Goal: Register for event/course

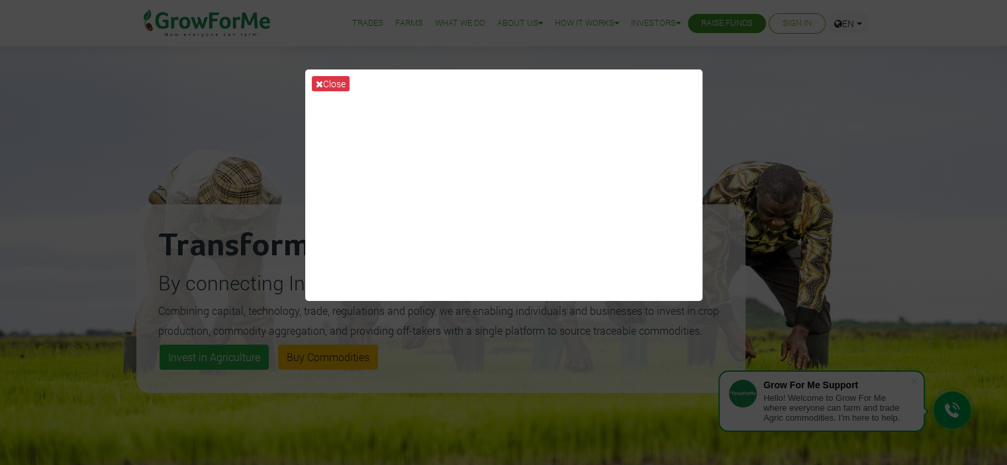
click at [206, 94] on div "Close" at bounding box center [503, 232] width 1007 height 465
click at [283, 132] on div "Close" at bounding box center [503, 232] width 1007 height 465
click at [318, 79] on icon at bounding box center [319, 83] width 7 height 9
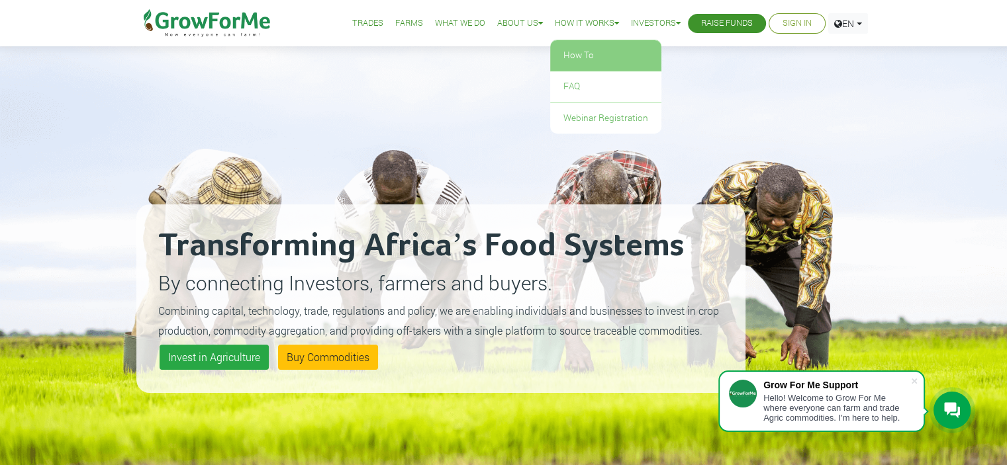
click at [581, 57] on link "How To" at bounding box center [605, 55] width 111 height 30
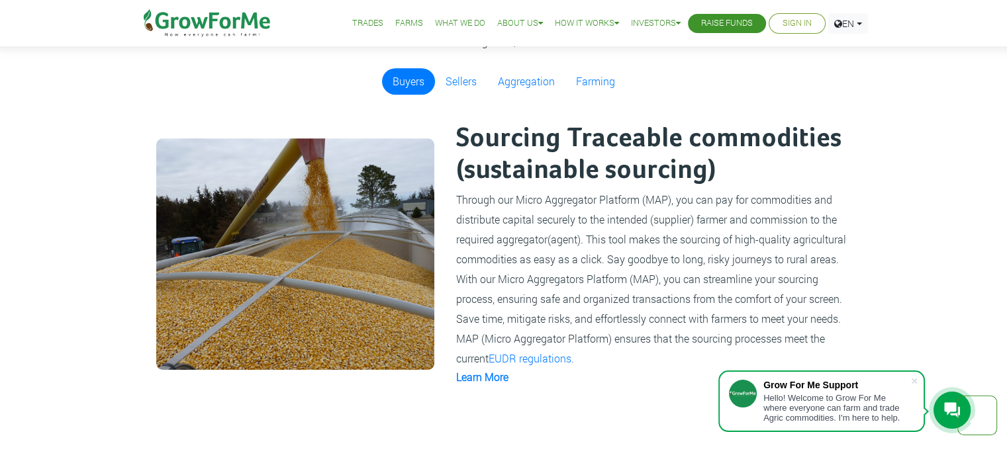
scroll to position [881, 0]
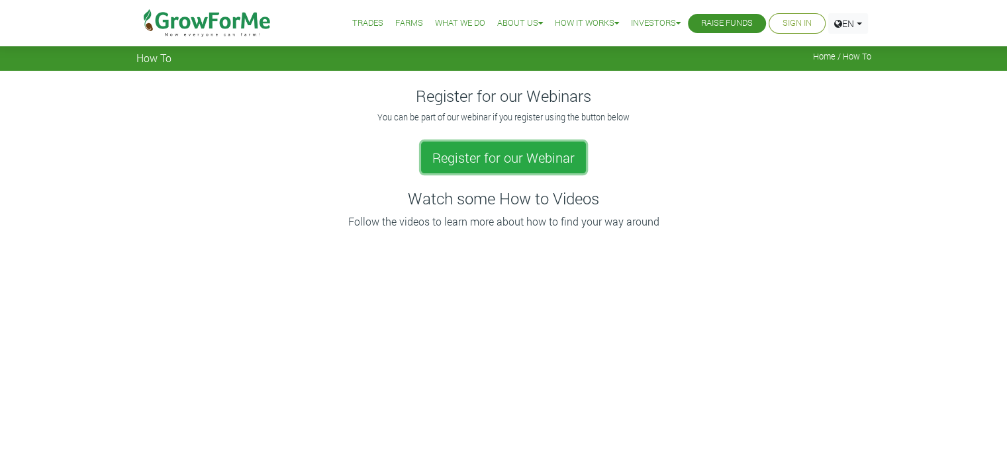
click at [479, 156] on link "Register for our Webinar" at bounding box center [503, 158] width 165 height 32
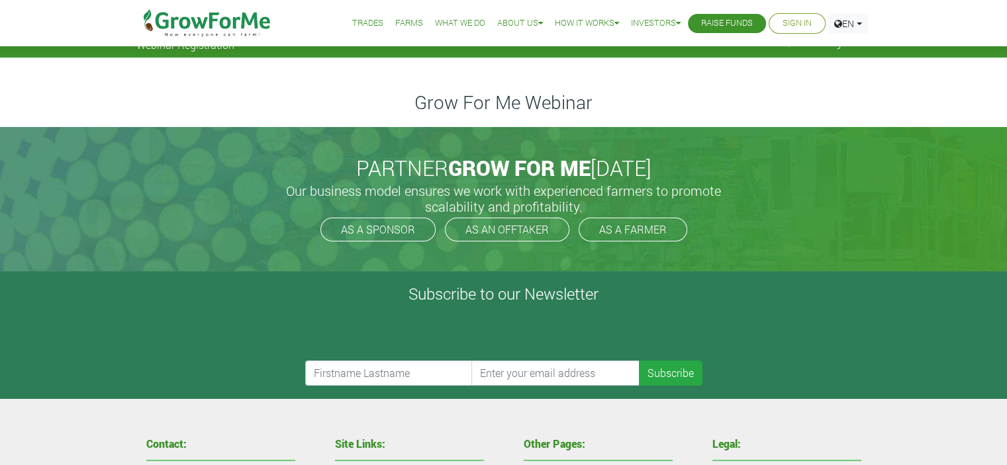
scroll to position [15, 0]
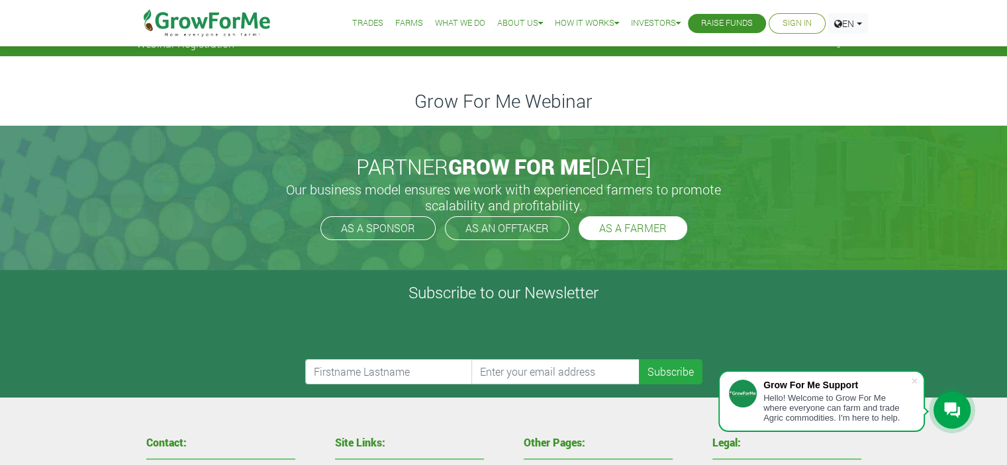
click at [644, 224] on link "AS A FARMER" at bounding box center [633, 228] width 109 height 24
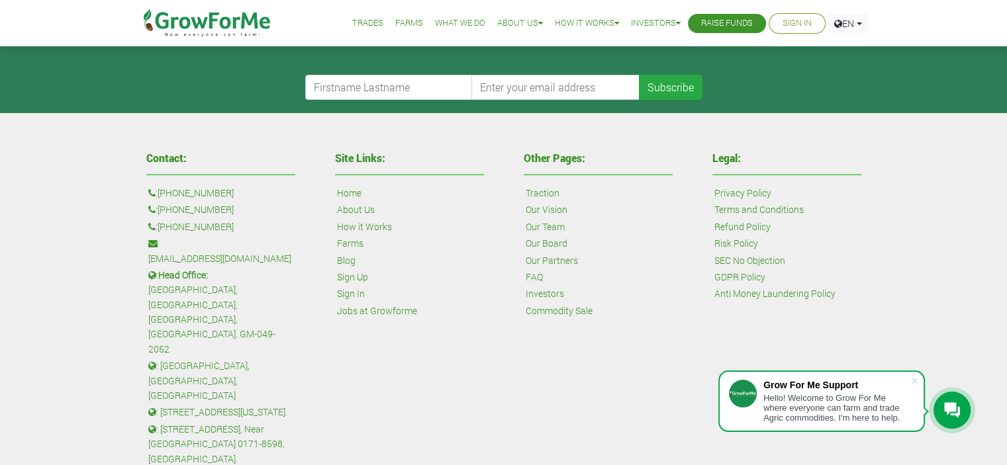
scroll to position [298, 0]
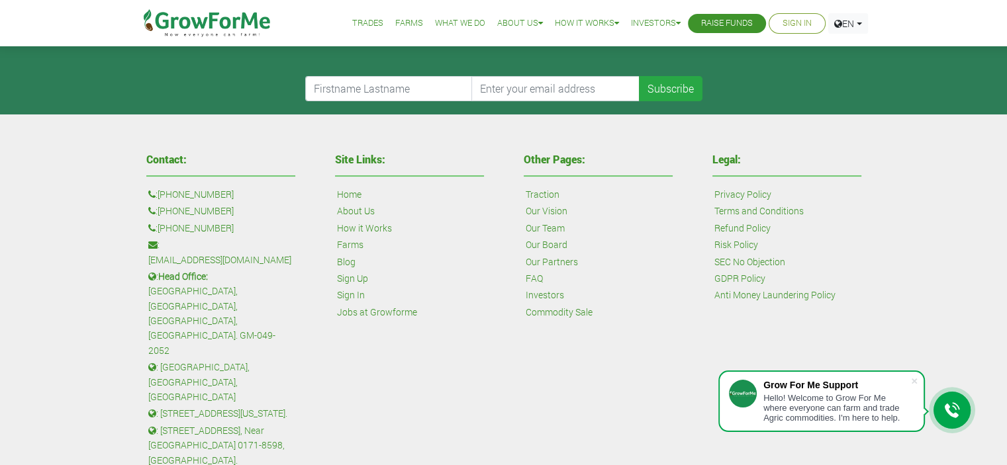
click at [386, 313] on link "Jobs at Growforme" at bounding box center [377, 312] width 80 height 15
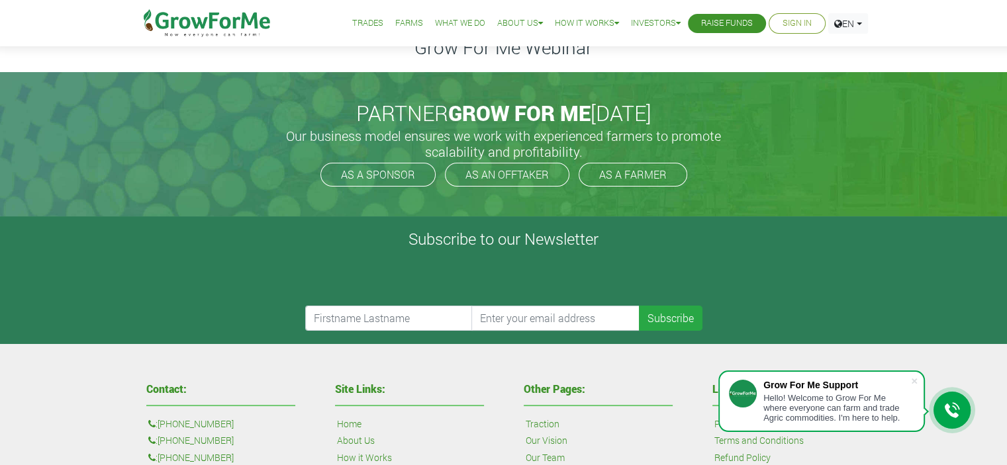
scroll to position [68, 0]
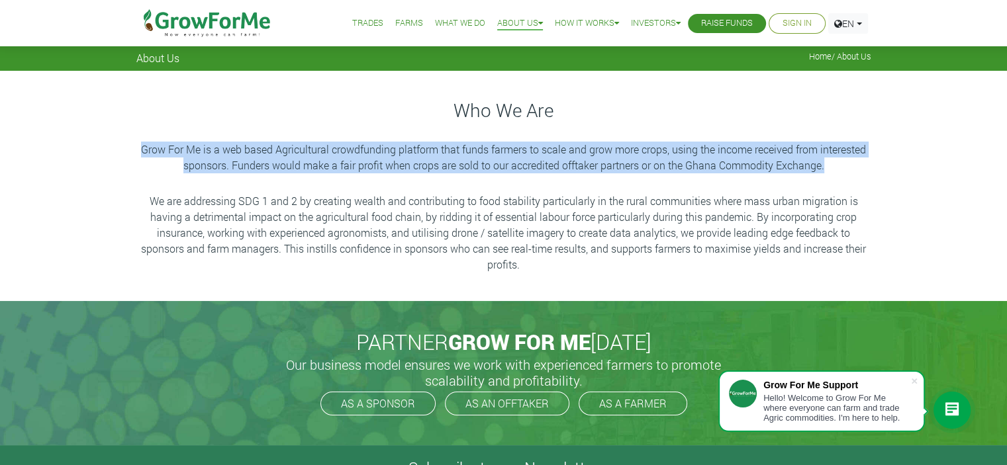
drag, startPoint x: 140, startPoint y: 151, endPoint x: 846, endPoint y: 166, distance: 705.9
click at [846, 166] on p "Grow For Me is a web based Agricultural crowdfunding platform that funds farmer…" at bounding box center [503, 158] width 731 height 32
copy p "Grow For Me is a web based Agricultural crowdfunding platform that funds farmer…"
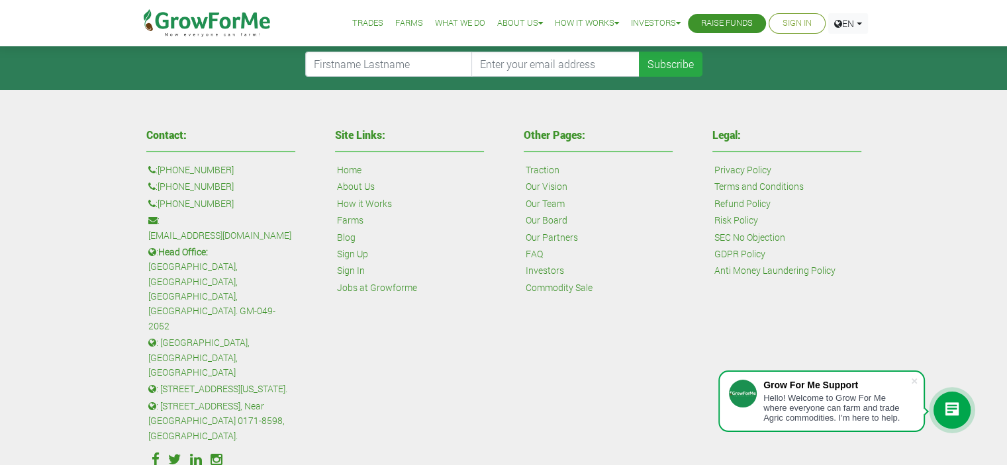
scroll to position [324, 0]
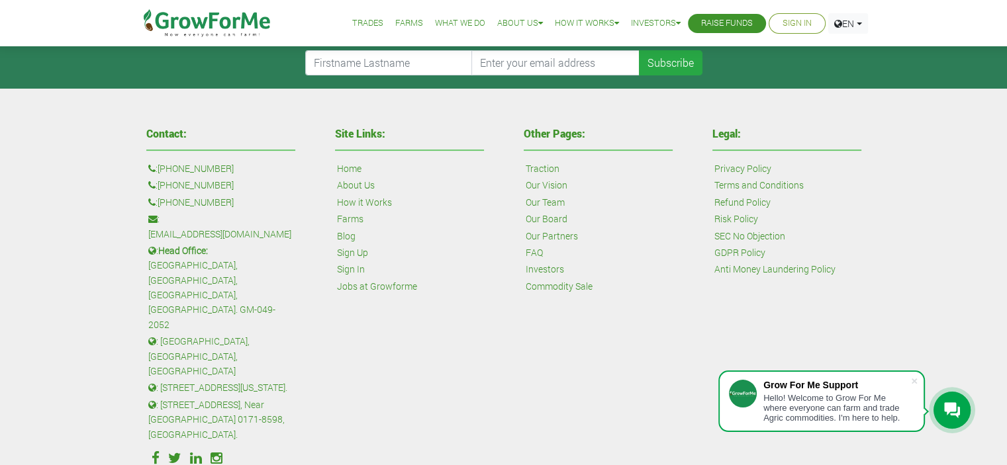
click at [353, 201] on link "How it Works" at bounding box center [364, 202] width 55 height 15
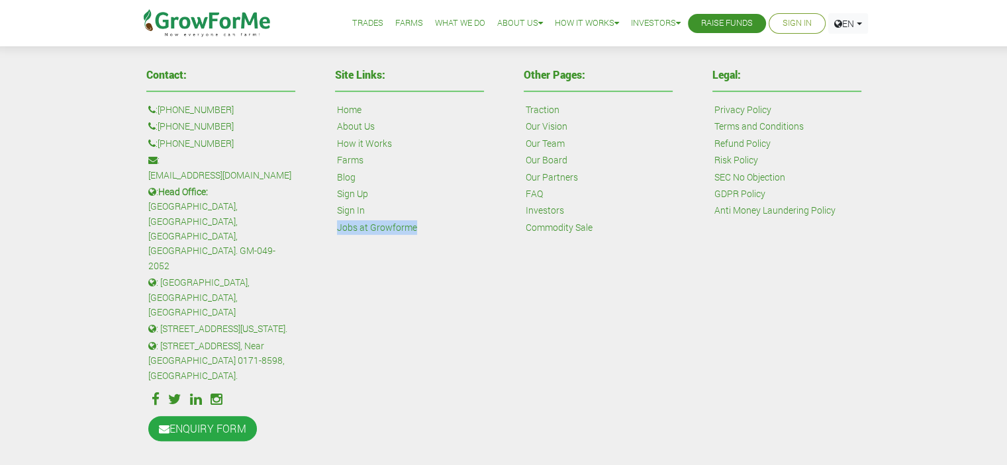
drag, startPoint x: 325, startPoint y: 229, endPoint x: 444, endPoint y: 228, distance: 119.2
click at [444, 228] on div "Site Links: Home About Us How it Works Farms Blog Sign Up Sign In Jobs at Growf…" at bounding box center [409, 162] width 169 height 199
copy link "Jobs at Growforme"
click at [361, 139] on link "How it Works" at bounding box center [364, 143] width 55 height 15
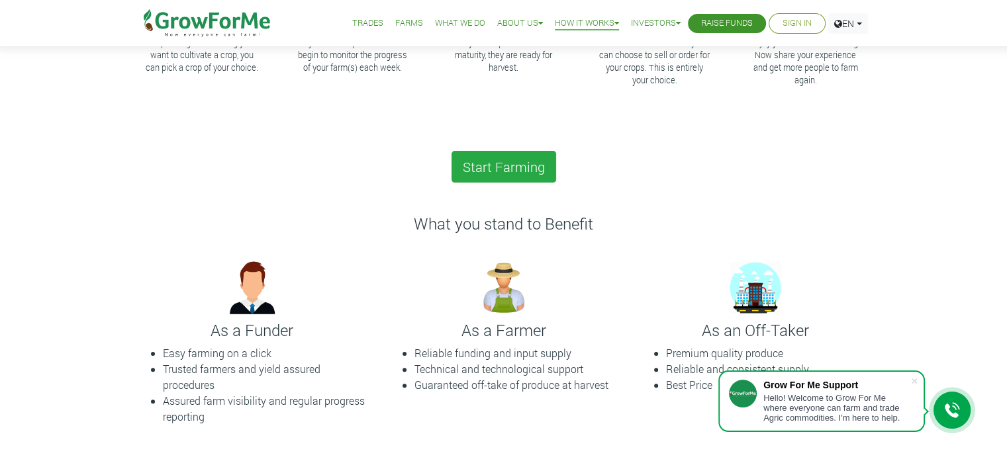
scroll to position [314, 0]
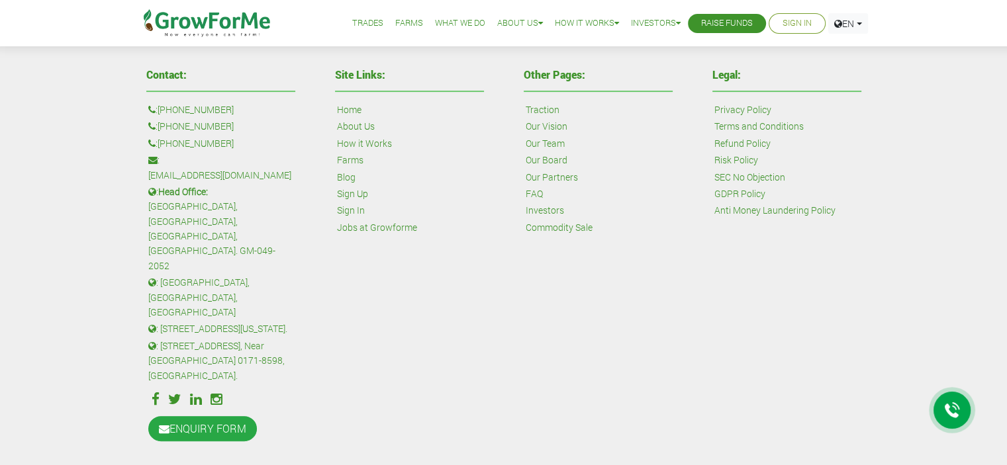
click at [356, 160] on link "Farms" at bounding box center [350, 160] width 26 height 15
